Goal: Information Seeking & Learning: Learn about a topic

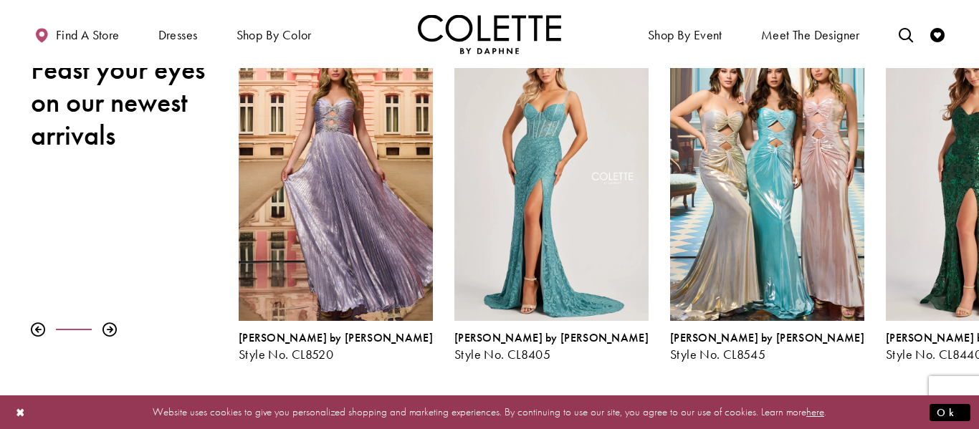
scroll to position [216, 0]
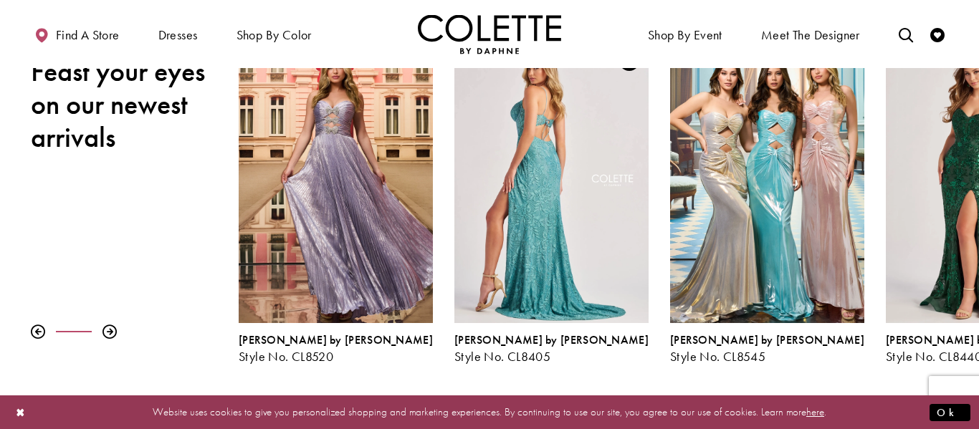
click at [623, 161] on div "Visit Colette by Daphne Style No. CL8405 Page" at bounding box center [552, 182] width 194 height 282
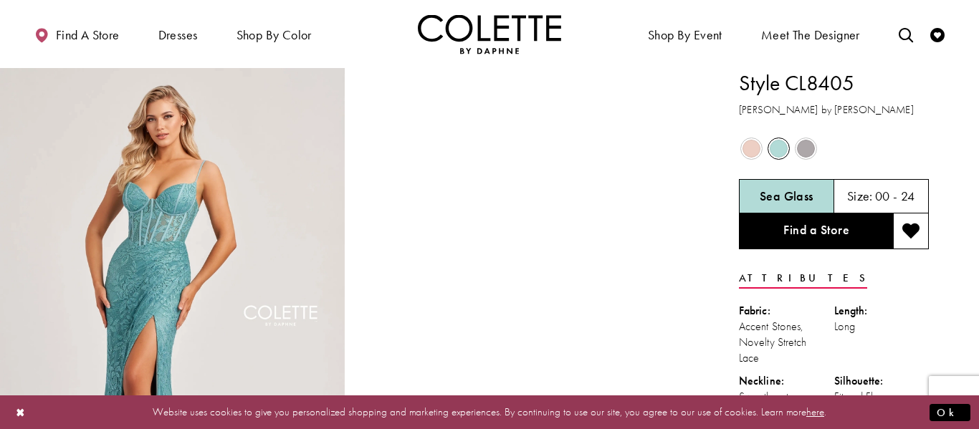
click at [751, 147] on span "Product color controls state depends on size chosen" at bounding box center [752, 149] width 18 height 18
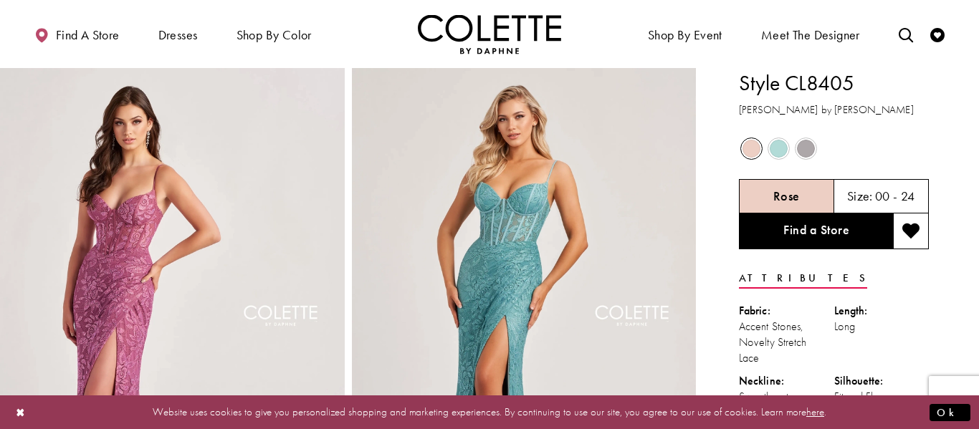
click at [802, 146] on span "Product color controls state depends on size chosen" at bounding box center [806, 149] width 18 height 18
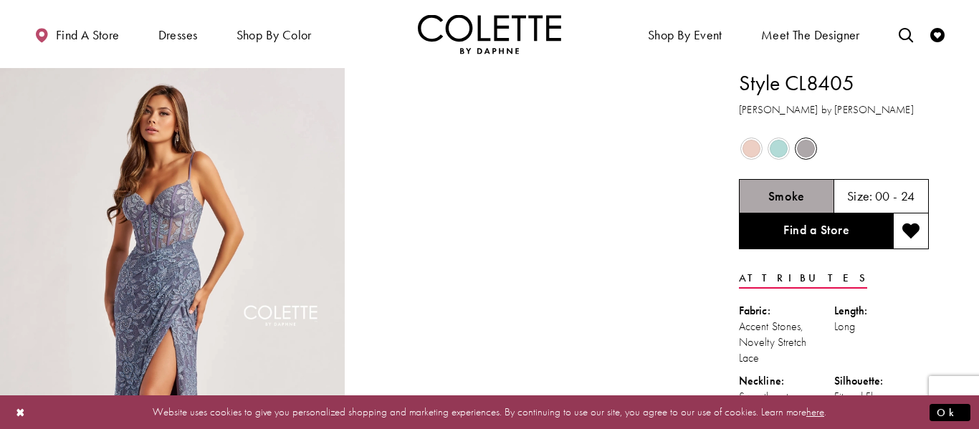
click at [759, 153] on span "Product color controls state depends on size chosen" at bounding box center [752, 149] width 18 height 18
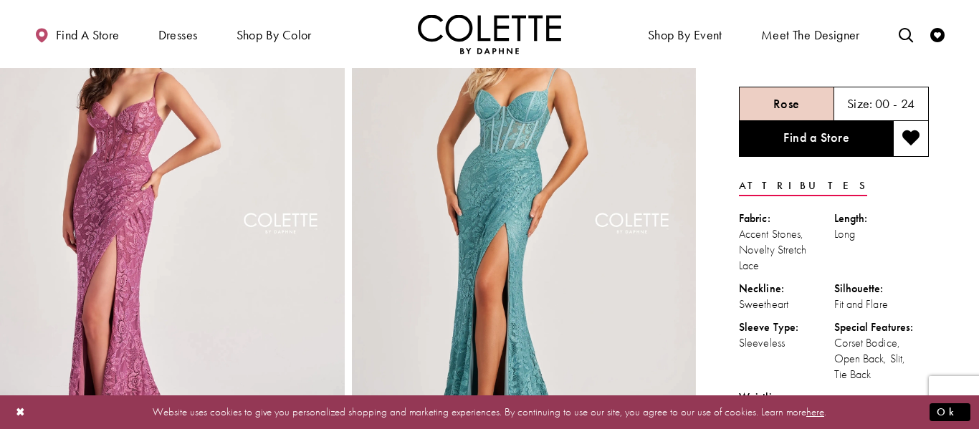
scroll to position [91, 0]
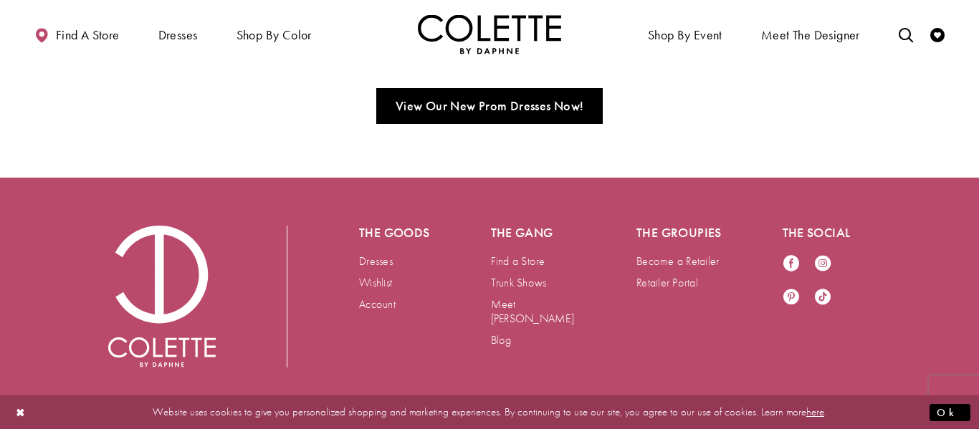
scroll to position [936, 0]
